Goal: Transaction & Acquisition: Purchase product/service

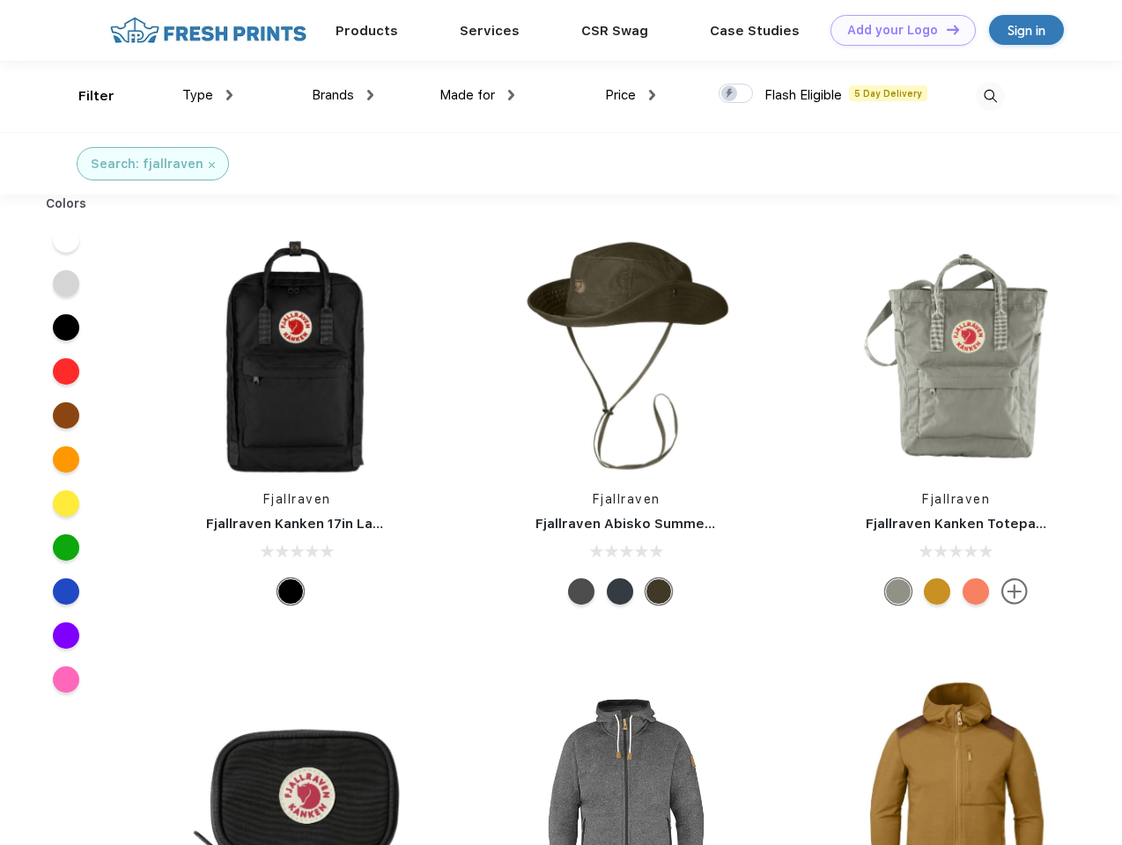
scroll to position [1, 0]
click at [896, 30] on link "Add your Logo Design Tool" at bounding box center [902, 30] width 145 height 31
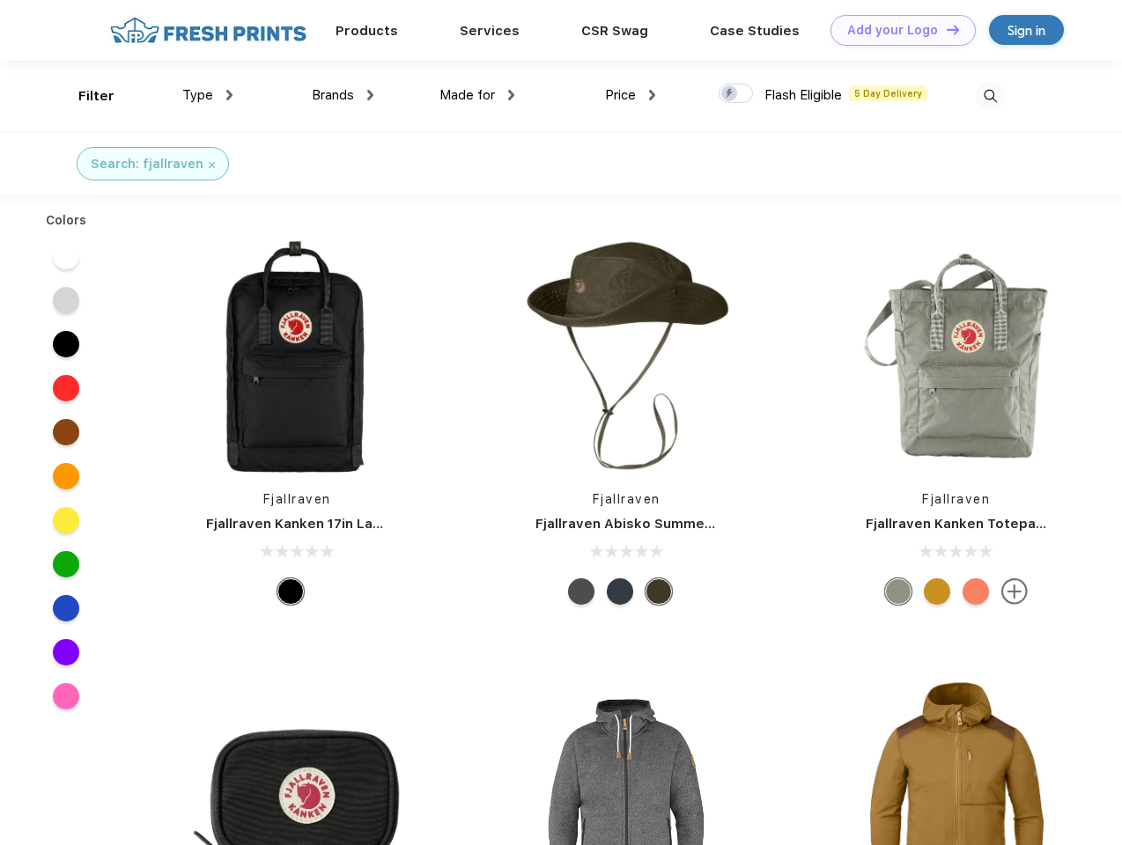
click at [0, 0] on div "Design Tool" at bounding box center [0, 0] width 0 height 0
click at [945, 29] on link "Add your Logo Design Tool" at bounding box center [902, 30] width 145 height 31
click at [85, 96] on div "Filter" at bounding box center [96, 96] width 36 height 20
click at [208, 95] on span "Type" at bounding box center [197, 95] width 31 height 16
click at [343, 95] on span "Brands" at bounding box center [333, 95] width 42 height 16
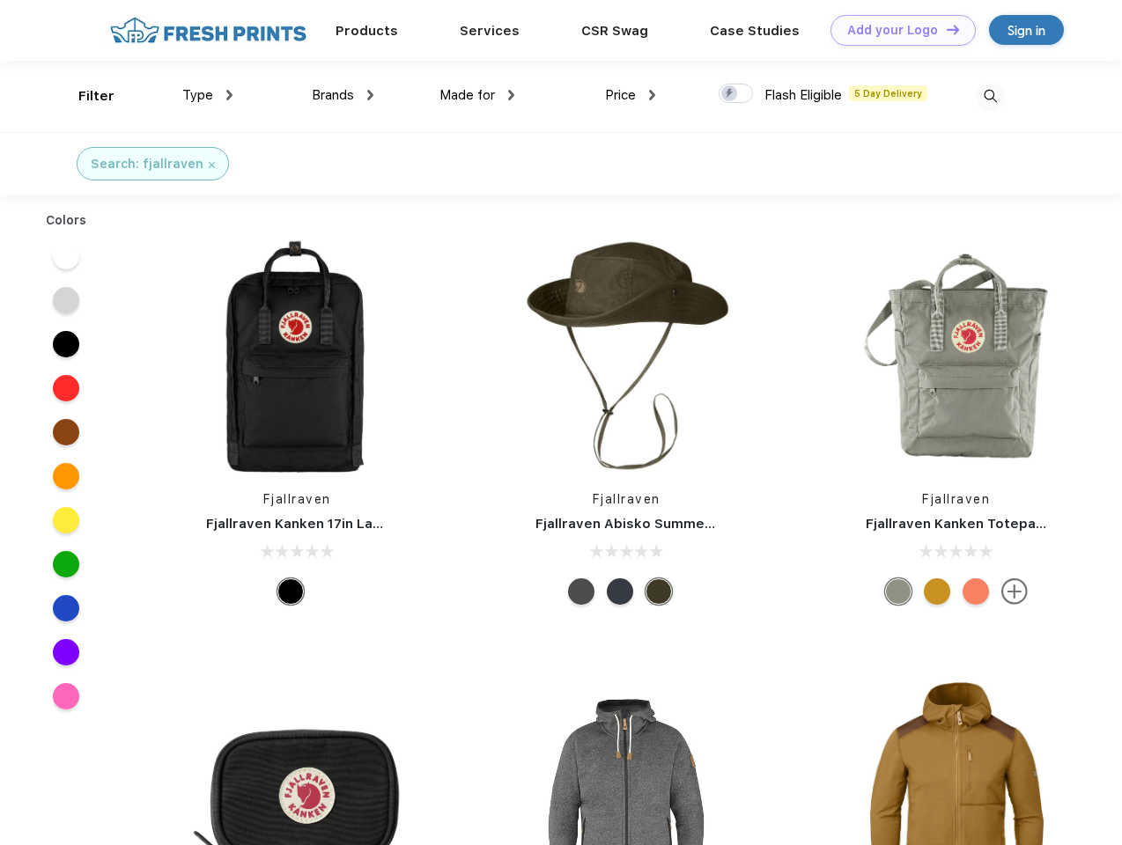
click at [477, 95] on span "Made for" at bounding box center [466, 95] width 55 height 16
click at [630, 95] on span "Price" at bounding box center [620, 95] width 31 height 16
click at [736, 94] on div at bounding box center [736, 93] width 34 height 19
click at [730, 94] on input "checkbox" at bounding box center [724, 88] width 11 height 11
click at [990, 96] on img at bounding box center [990, 96] width 29 height 29
